Goal: Task Accomplishment & Management: Use online tool/utility

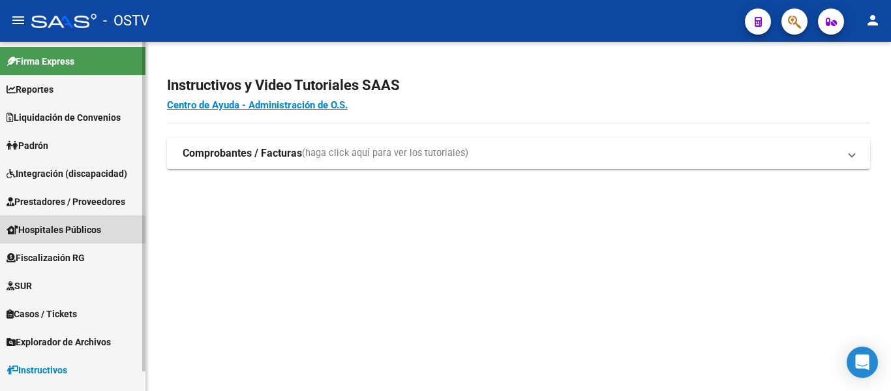
click at [37, 231] on span "Hospitales Públicos" at bounding box center [54, 229] width 95 height 14
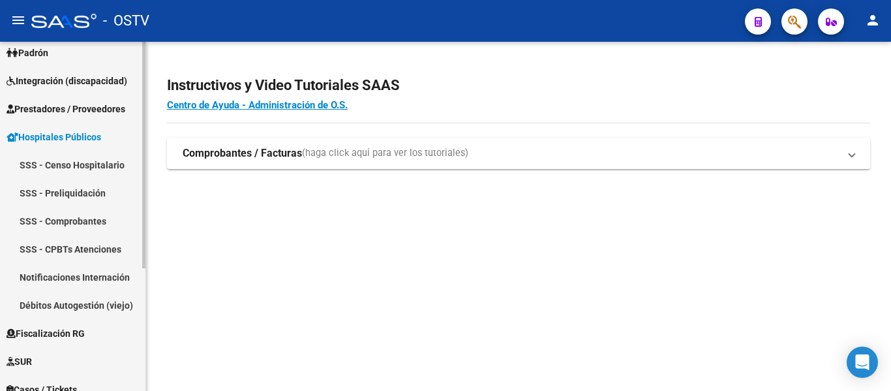
scroll to position [130, 0]
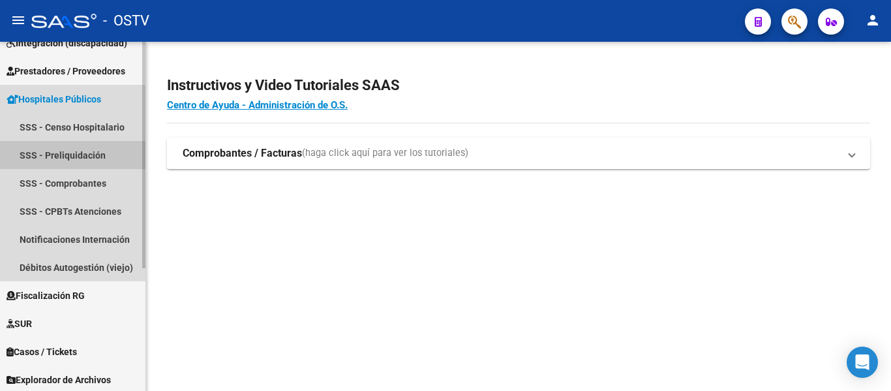
click at [80, 153] on link "SSS - Preliquidación" at bounding box center [72, 155] width 145 height 28
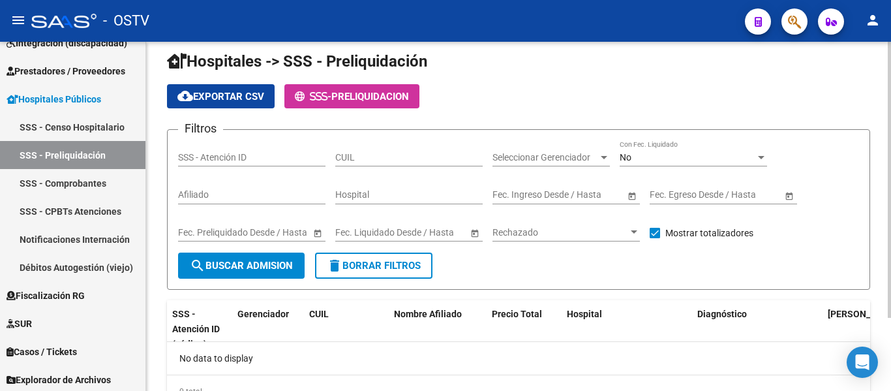
scroll to position [65, 0]
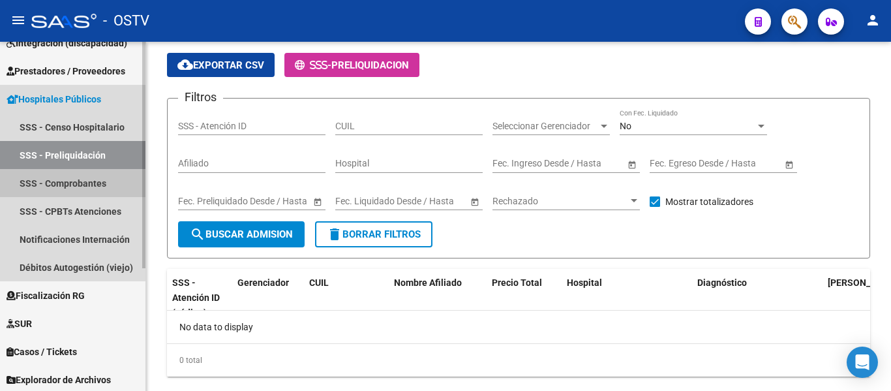
click at [58, 183] on link "SSS - Comprobantes" at bounding box center [72, 183] width 145 height 28
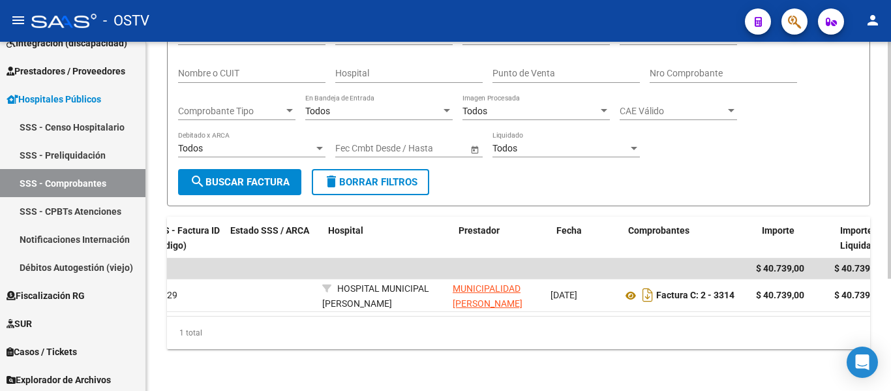
scroll to position [0, 20]
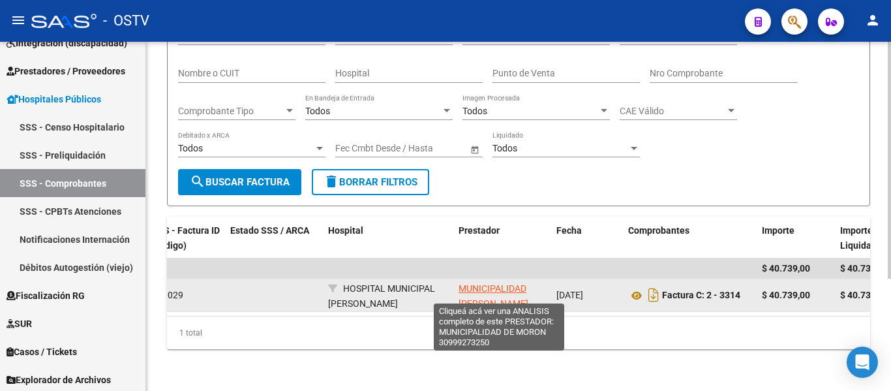
click at [475, 283] on span "MUNICIPALIDAD [PERSON_NAME][GEOGRAPHIC_DATA]" at bounding box center [503, 303] width 88 height 40
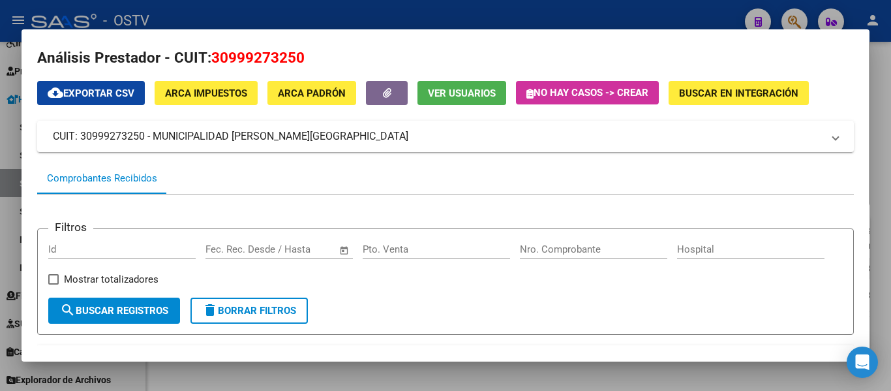
scroll to position [0, 0]
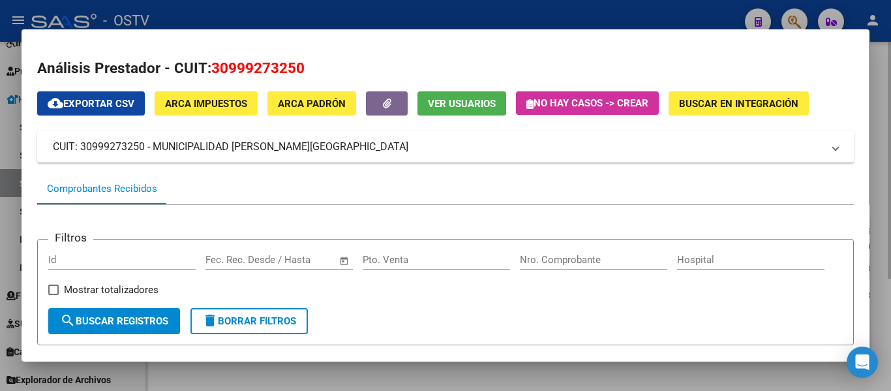
drag, startPoint x: 879, startPoint y: 123, endPoint x: 872, endPoint y: 124, distance: 7.3
click at [877, 123] on div at bounding box center [445, 195] width 891 height 391
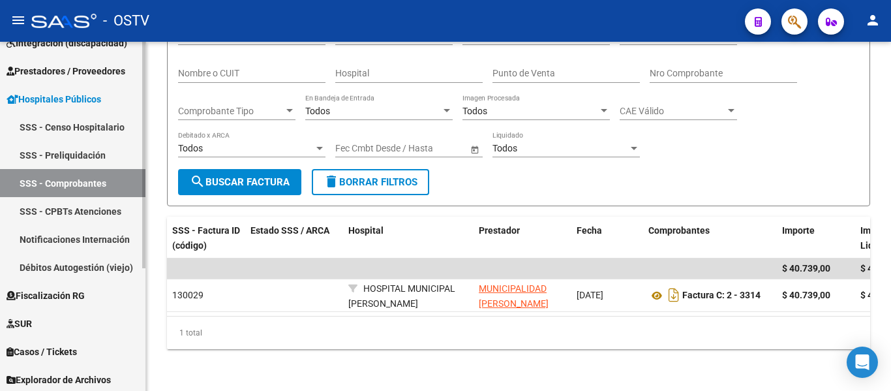
click at [99, 208] on link "SSS - CPBTs Atenciones" at bounding box center [72, 211] width 145 height 28
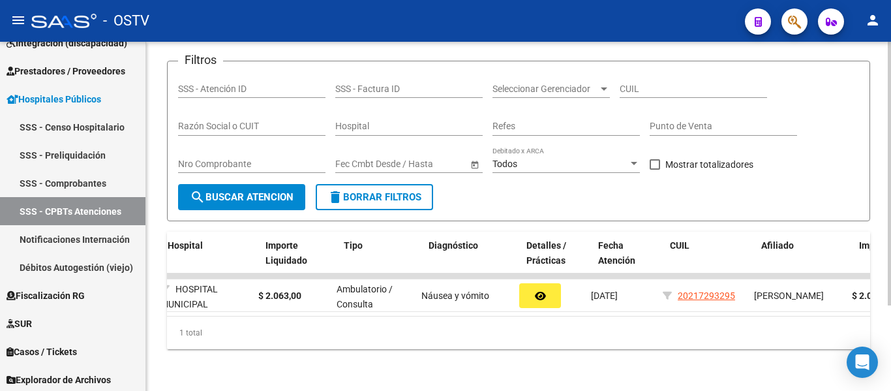
scroll to position [0, 184]
drag, startPoint x: 333, startPoint y: 319, endPoint x: 370, endPoint y: 315, distance: 37.4
click at [370, 315] on div "SSS - Atención ID (código) Gerenciador Hospital Importe Liquidado Tipo Diagnóst…" at bounding box center [518, 290] width 703 height 117
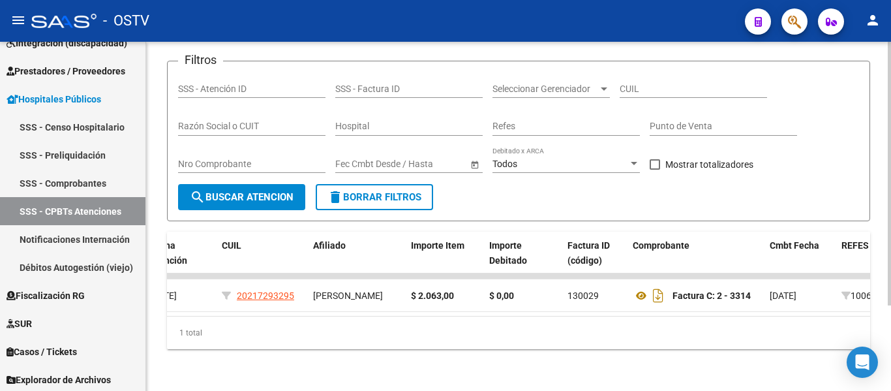
scroll to position [0, 634]
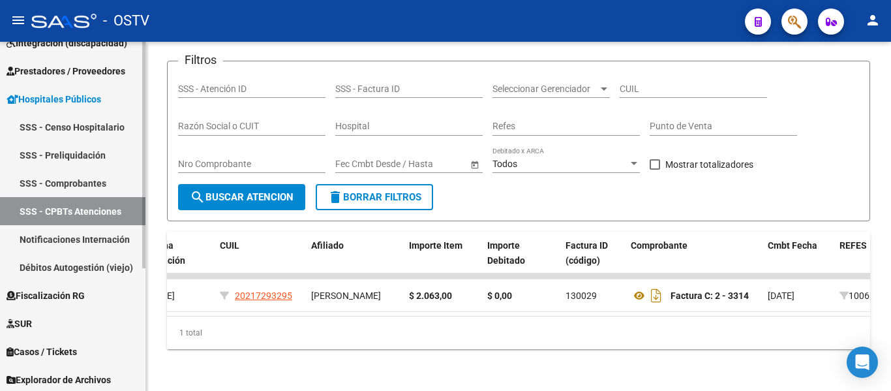
click at [101, 237] on link "Notificaciones Internación" at bounding box center [72, 239] width 145 height 28
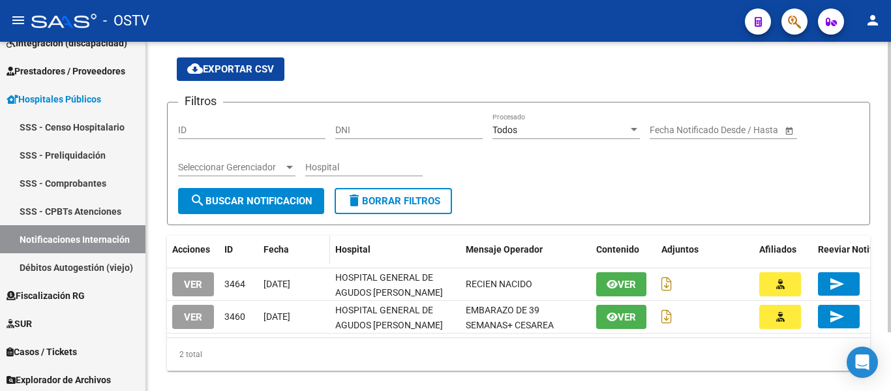
scroll to position [65, 0]
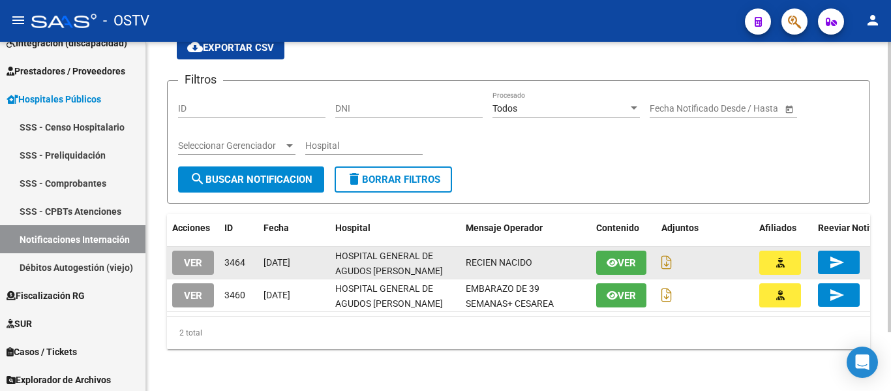
drag, startPoint x: 373, startPoint y: 250, endPoint x: 384, endPoint y: 254, distance: 11.1
click at [384, 254] on span "HOSPITAL GENERAL DE AGUDOS [PERSON_NAME]" at bounding box center [389, 262] width 108 height 25
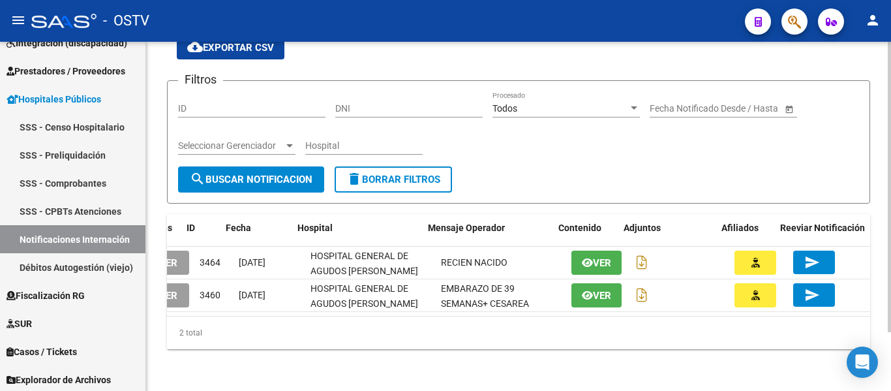
scroll to position [0, 40]
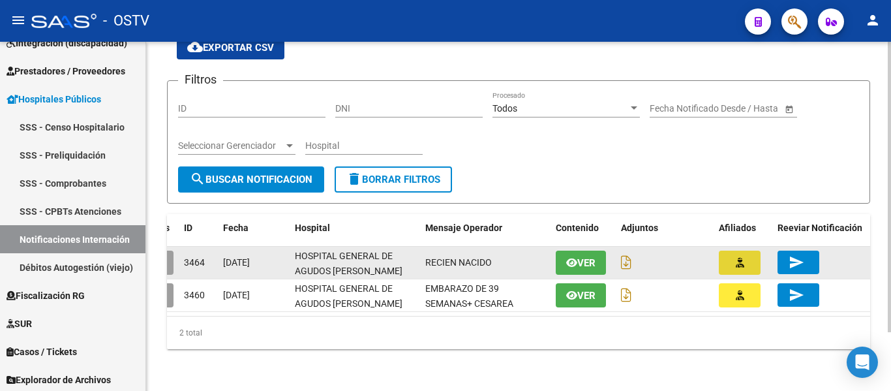
click at [746, 260] on button "button" at bounding box center [740, 262] width 42 height 24
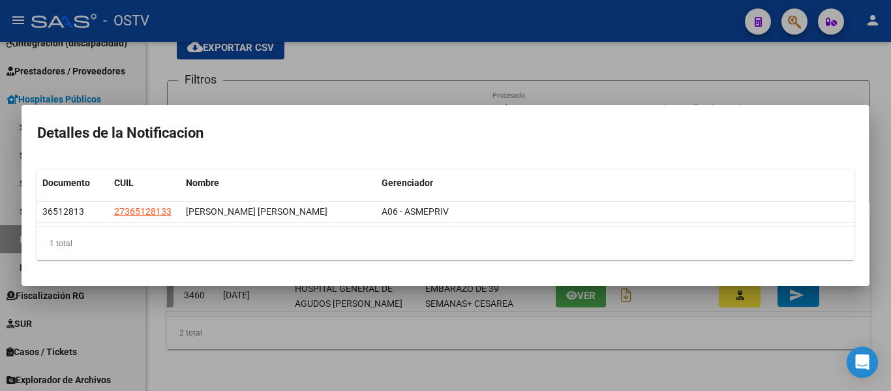
click at [779, 86] on div at bounding box center [445, 195] width 891 height 391
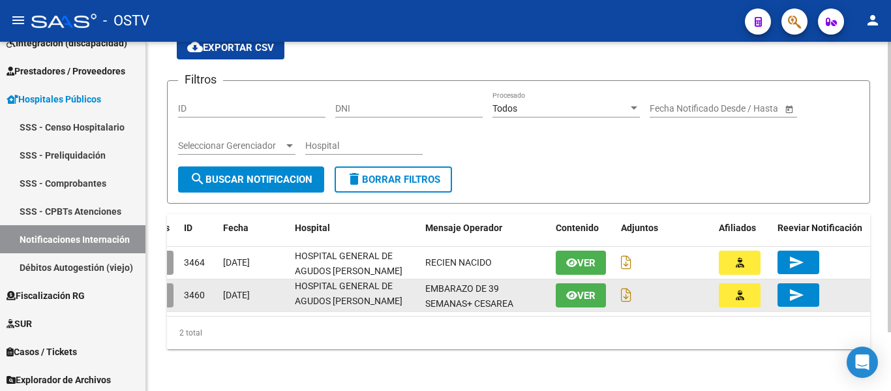
scroll to position [1, 0]
drag, startPoint x: 294, startPoint y: 283, endPoint x: 366, endPoint y: 298, distance: 73.9
click at [366, 298] on datatable-body-cell "HOSPITAL GENERAL DE AGUDOS [PERSON_NAME]" at bounding box center [355, 295] width 130 height 32
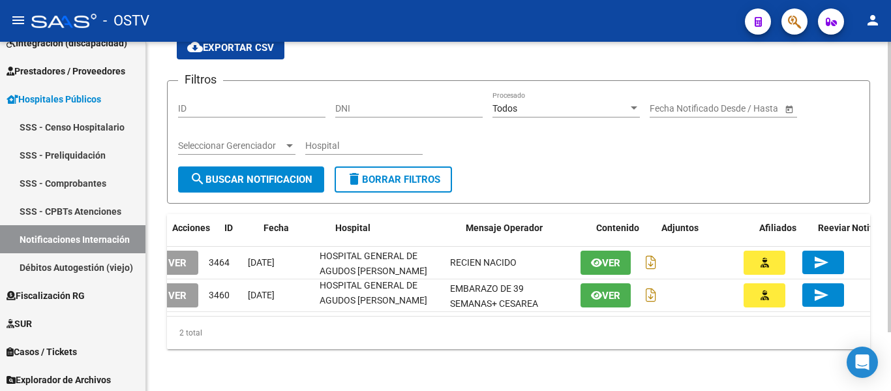
scroll to position [0, 0]
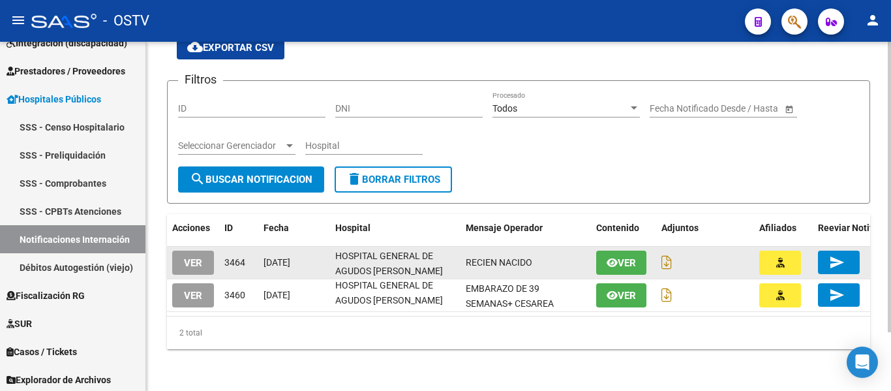
click at [190, 259] on span "VER" at bounding box center [193, 263] width 18 height 12
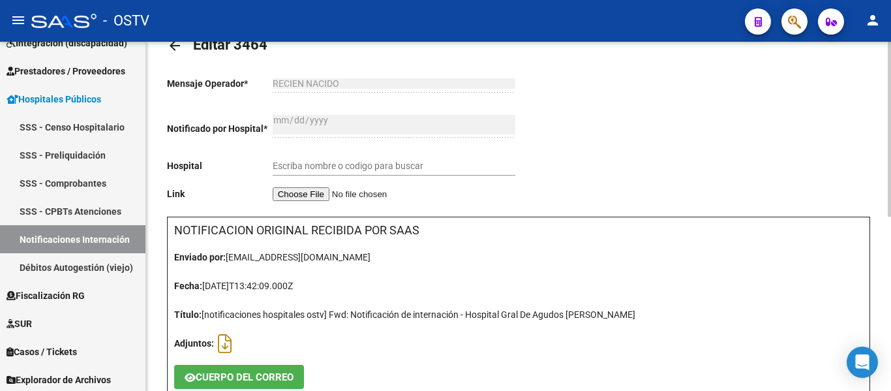
type input "HOSPITAL GENERAL DE AGUDOS [PERSON_NAME]"
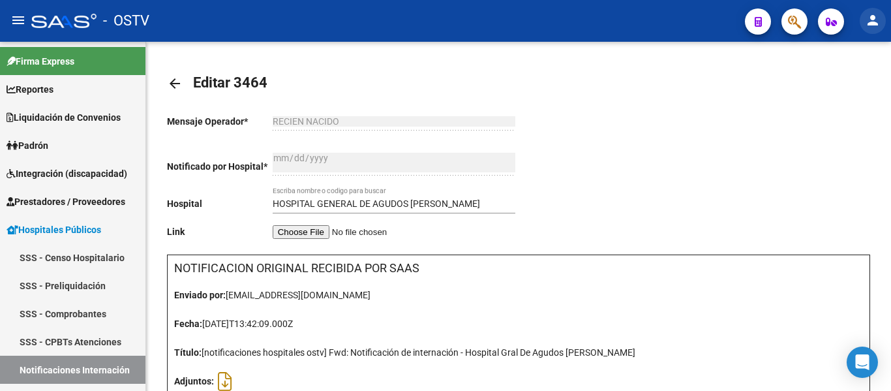
click at [872, 21] on mat-icon "person" at bounding box center [873, 20] width 16 height 16
click at [722, 98] on div at bounding box center [445, 195] width 891 height 391
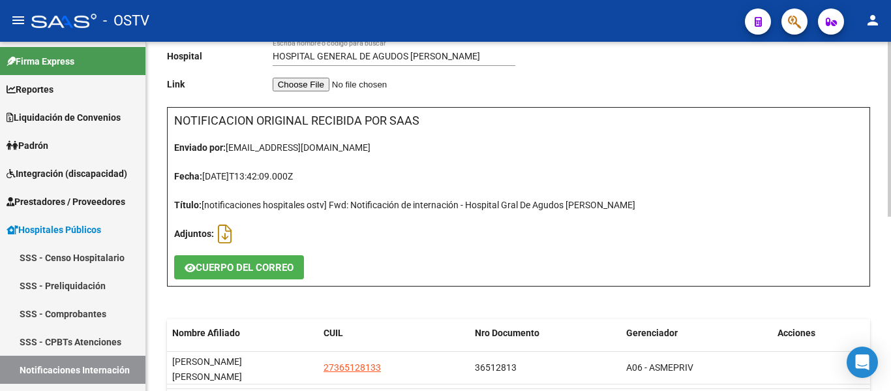
scroll to position [196, 0]
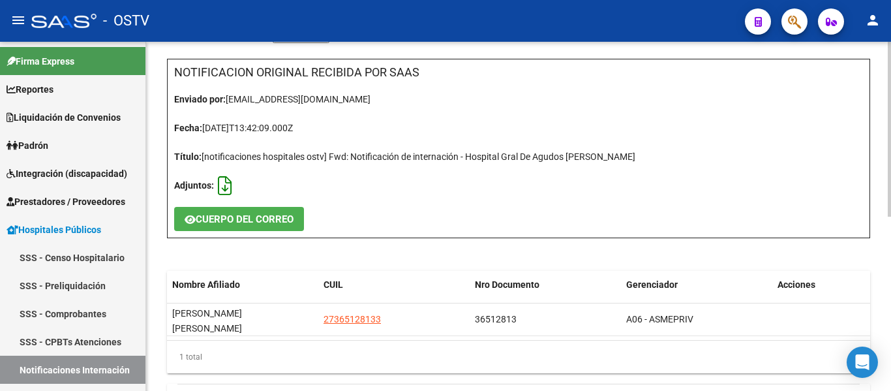
click at [223, 187] on icon at bounding box center [225, 186] width 14 height 1
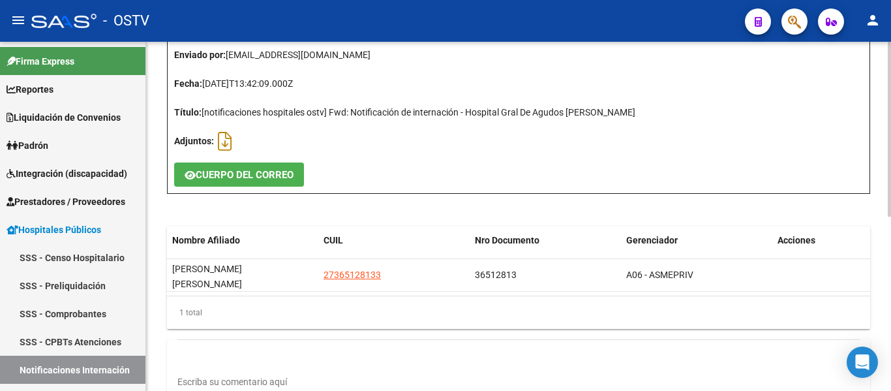
scroll to position [261, 0]
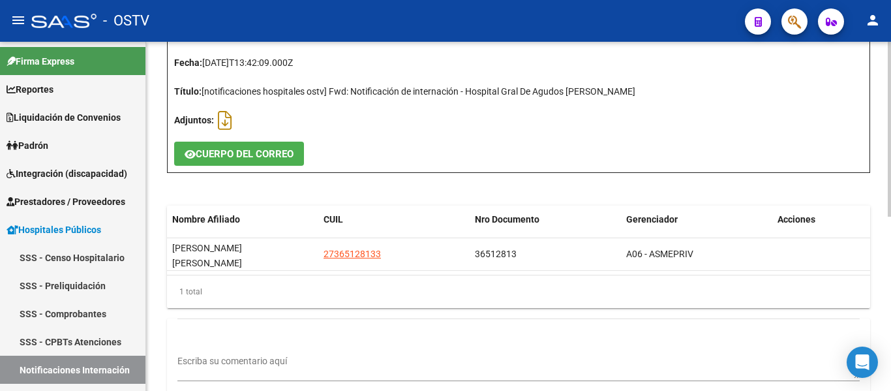
click at [279, 159] on span "CUERPO DEL CORREO" at bounding box center [245, 154] width 98 height 12
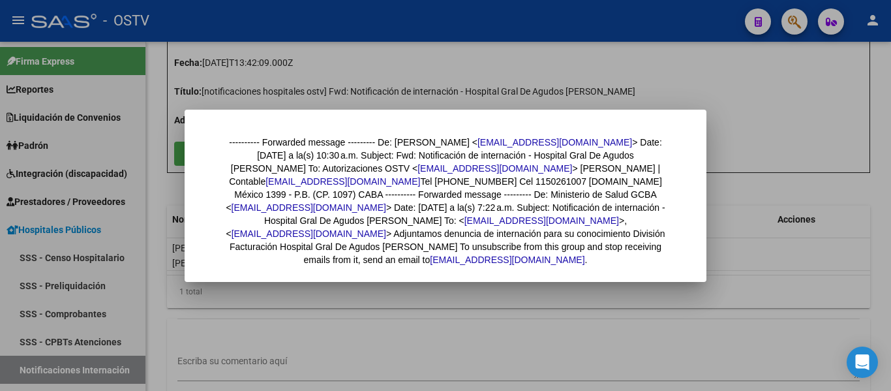
click at [706, 81] on div at bounding box center [445, 195] width 891 height 391
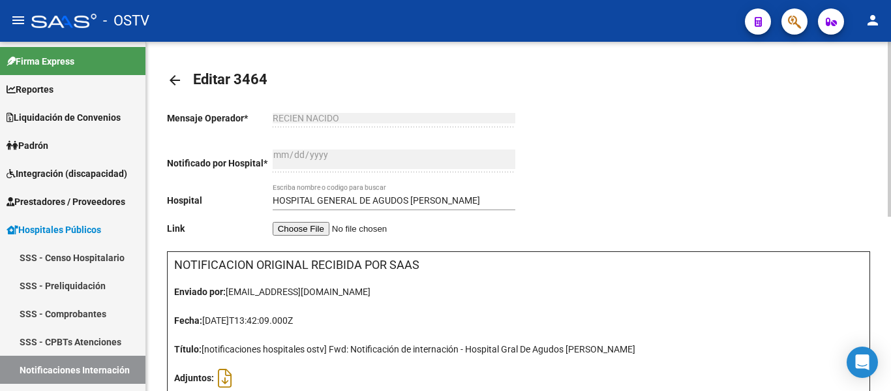
scroll to position [0, 0]
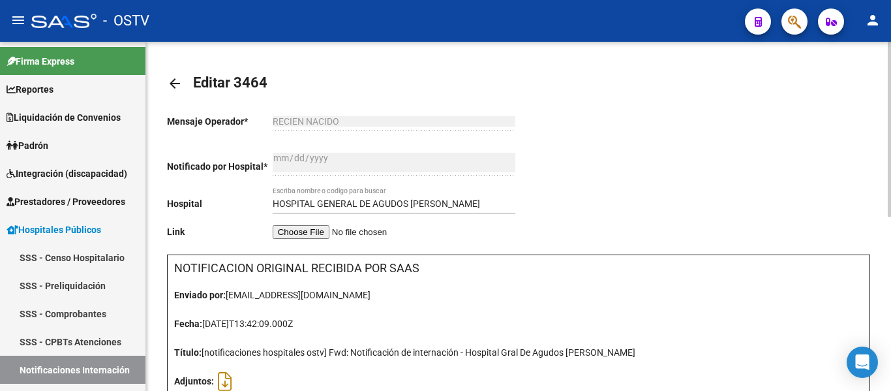
click at [168, 83] on mat-icon "arrow_back" at bounding box center [175, 84] width 16 height 16
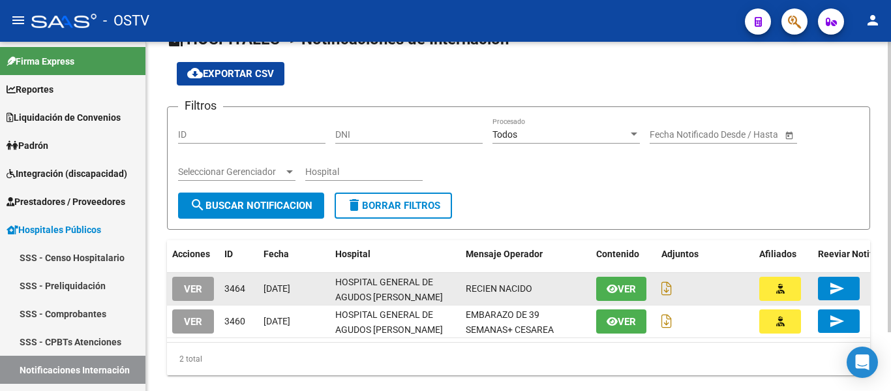
scroll to position [70, 0]
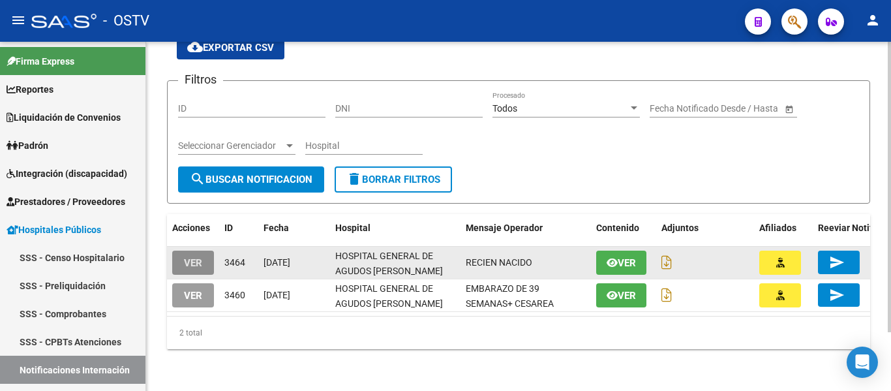
click at [200, 257] on span "VER" at bounding box center [193, 263] width 18 height 12
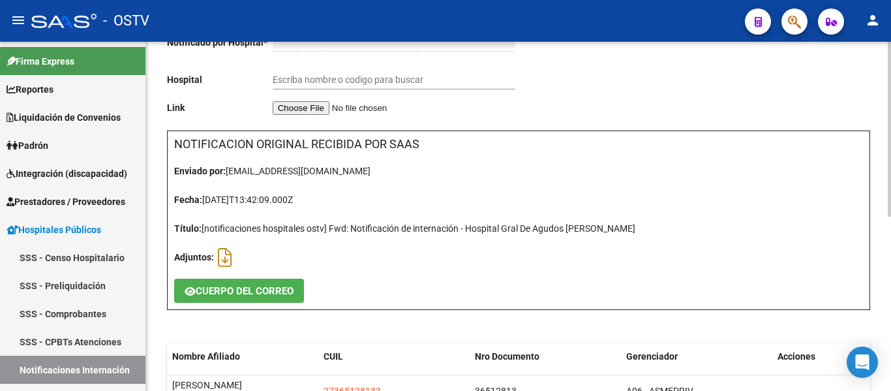
type input "HOSPITAL GENERAL DE AGUDOS [PERSON_NAME]"
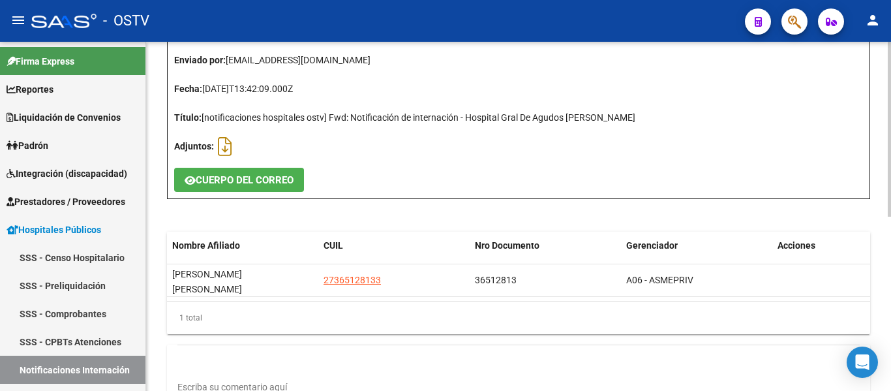
scroll to position [261, 0]
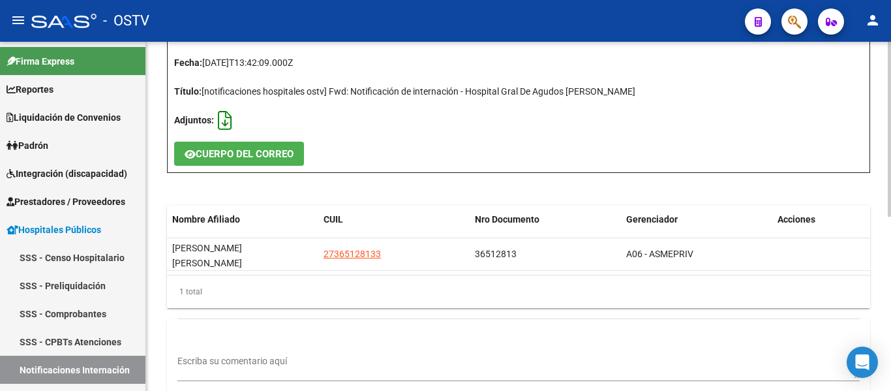
click at [222, 121] on icon at bounding box center [225, 121] width 14 height 1
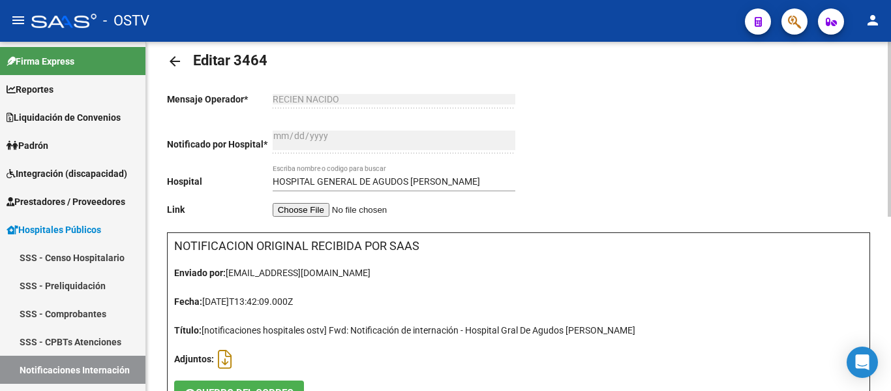
scroll to position [0, 0]
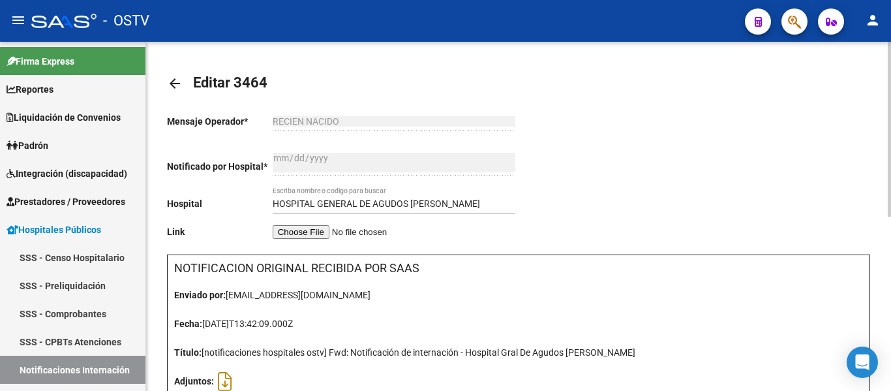
click at [179, 82] on mat-icon "arrow_back" at bounding box center [175, 84] width 16 height 16
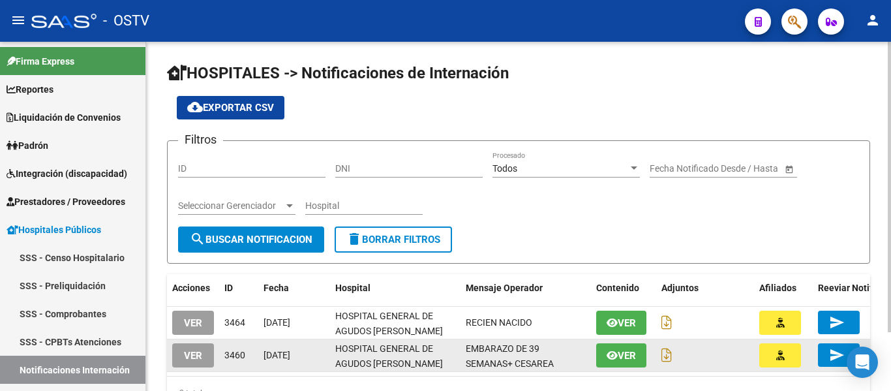
click at [200, 354] on span "VER" at bounding box center [193, 356] width 18 height 12
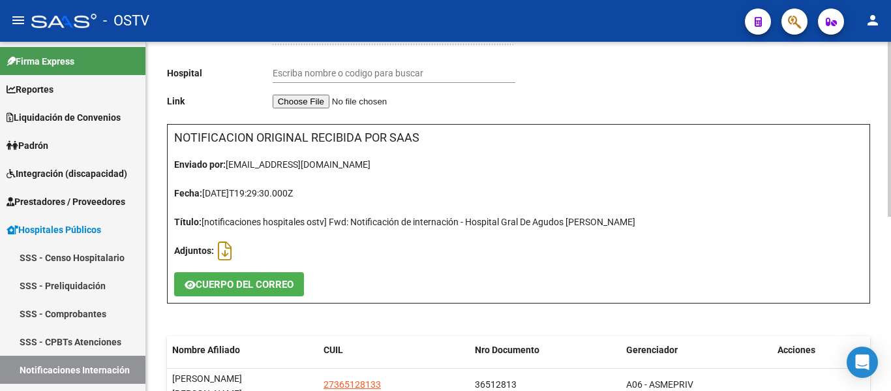
type input "HOSPITAL GENERAL DE AGUDOS [PERSON_NAME]"
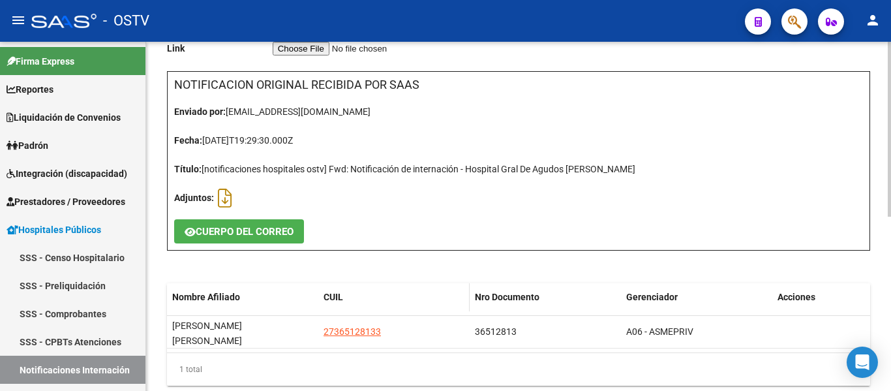
scroll to position [261, 0]
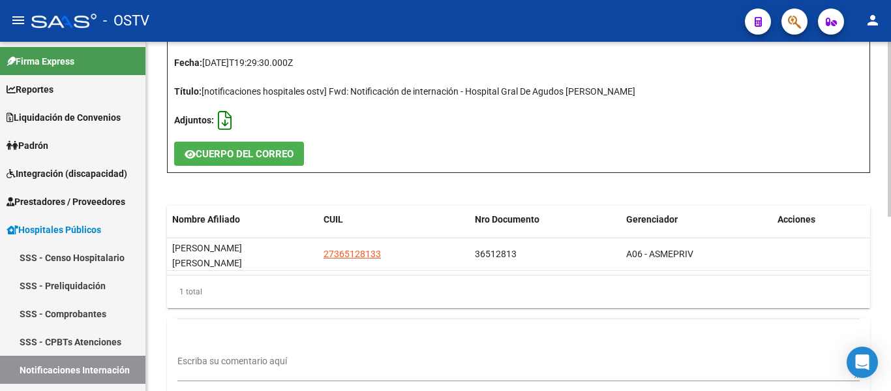
click at [227, 121] on icon at bounding box center [225, 121] width 14 height 1
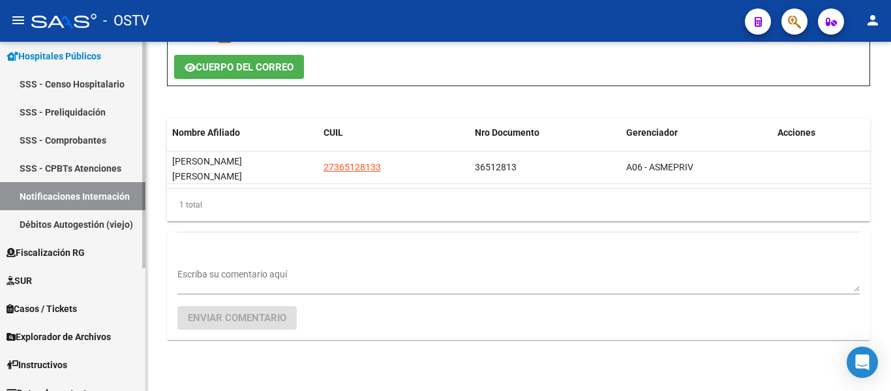
scroll to position [189, 0]
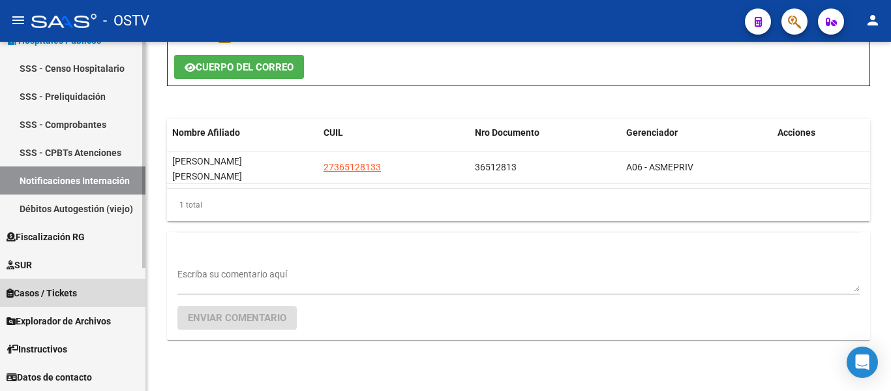
click at [77, 297] on span "Casos / Tickets" at bounding box center [42, 293] width 70 height 14
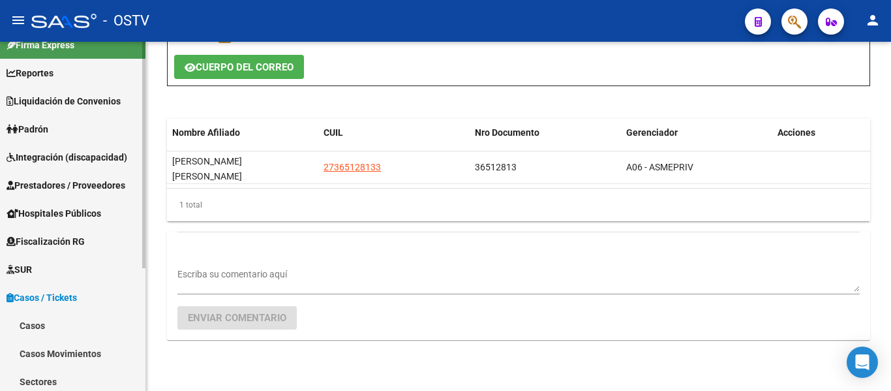
scroll to position [0, 0]
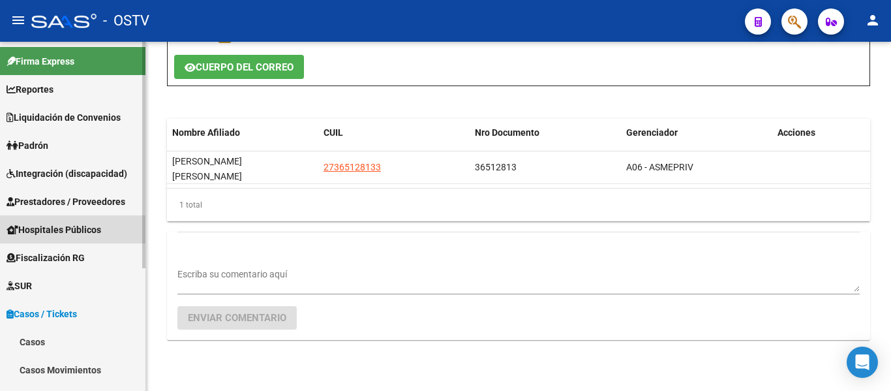
click at [65, 230] on span "Hospitales Públicos" at bounding box center [54, 229] width 95 height 14
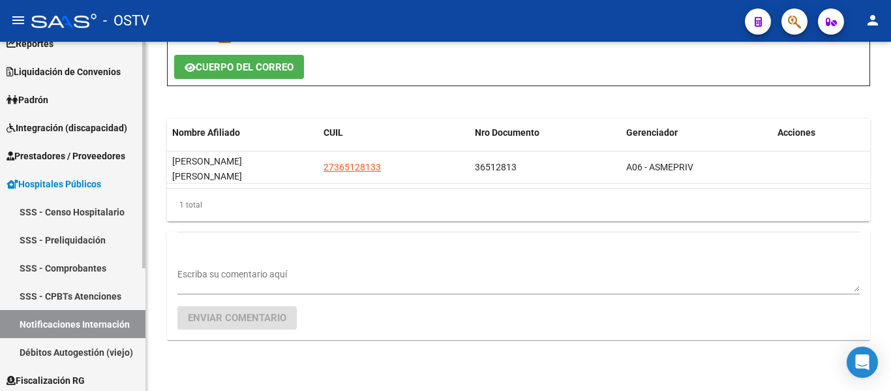
scroll to position [65, 0]
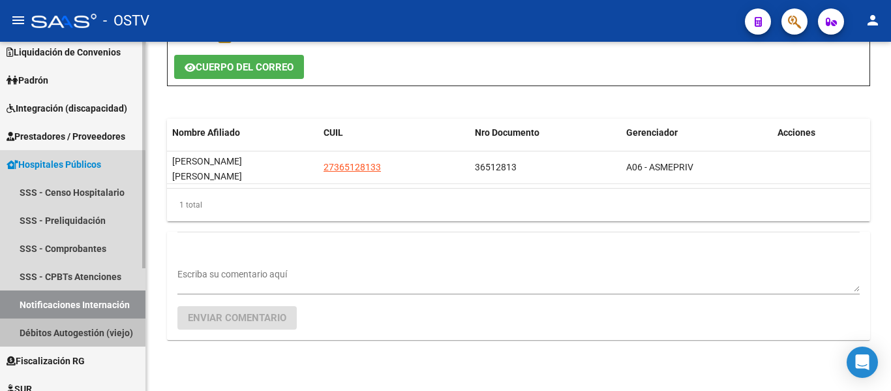
click at [61, 331] on link "Débitos Autogestión (viejo)" at bounding box center [72, 332] width 145 height 28
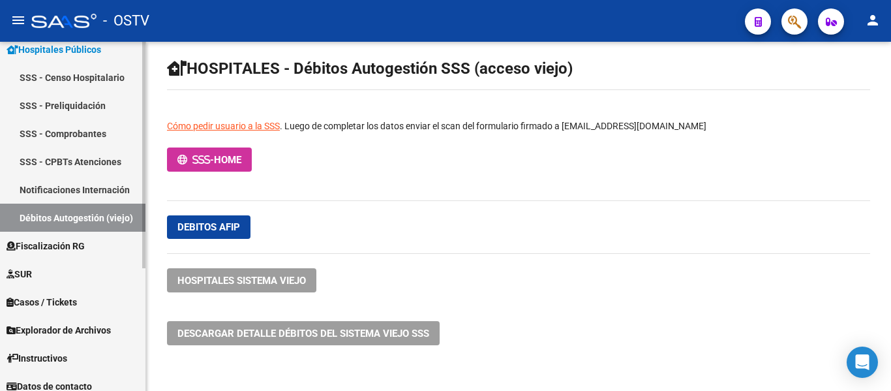
scroll to position [189, 0]
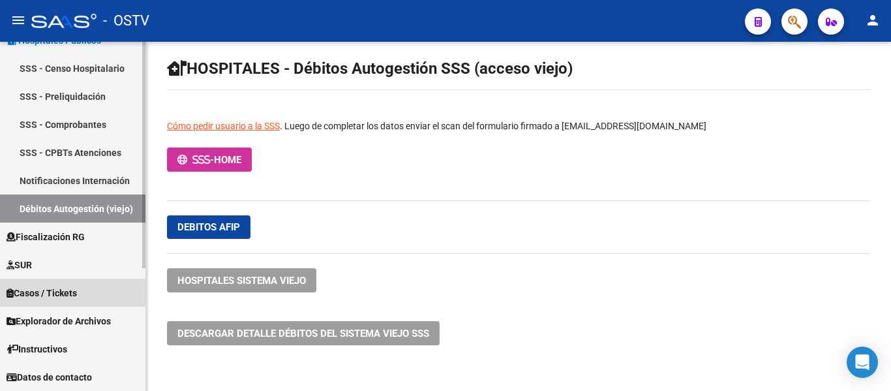
click at [55, 298] on span "Casos / Tickets" at bounding box center [42, 293] width 70 height 14
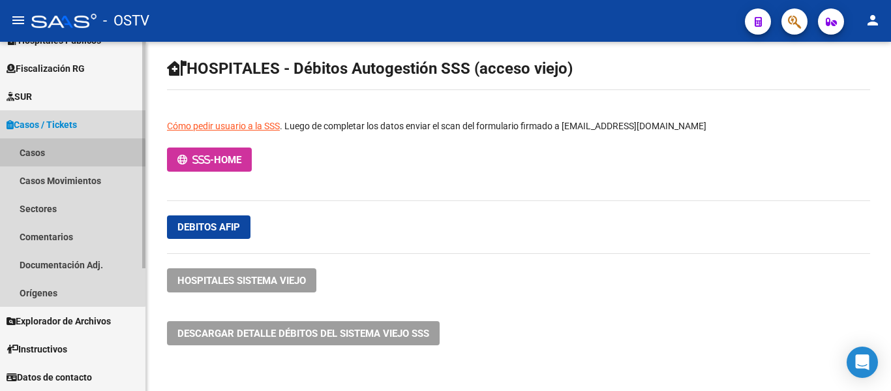
click at [38, 157] on link "Casos" at bounding box center [72, 152] width 145 height 28
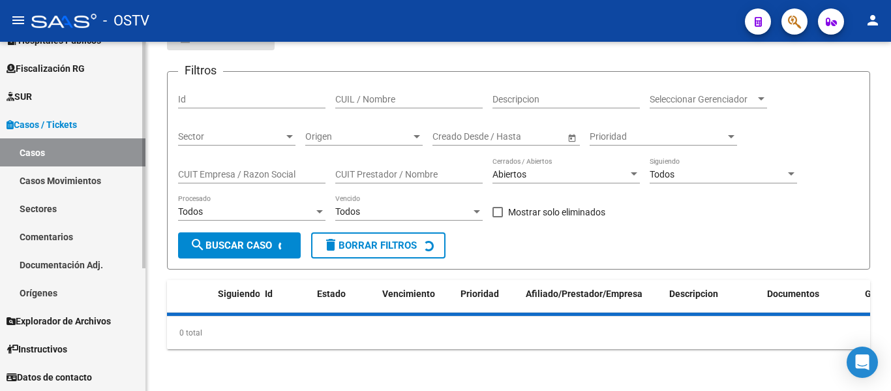
scroll to position [98, 0]
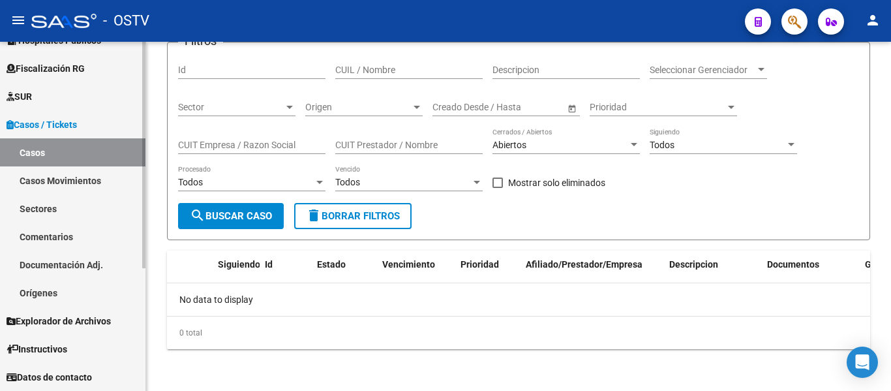
click at [38, 181] on link "Casos Movimientos" at bounding box center [72, 180] width 145 height 28
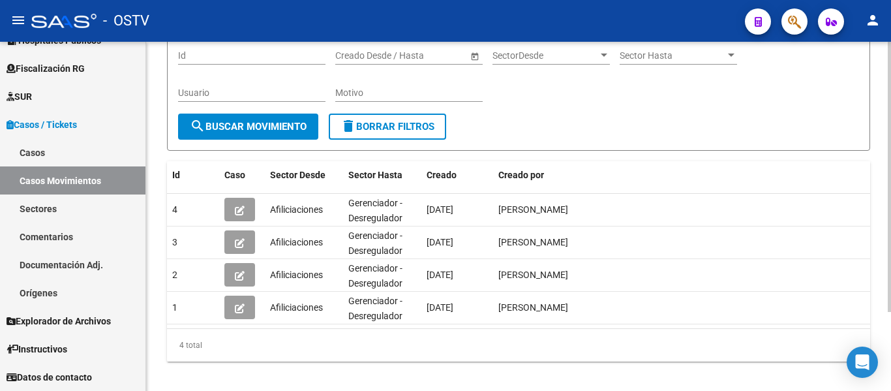
scroll to position [102, 0]
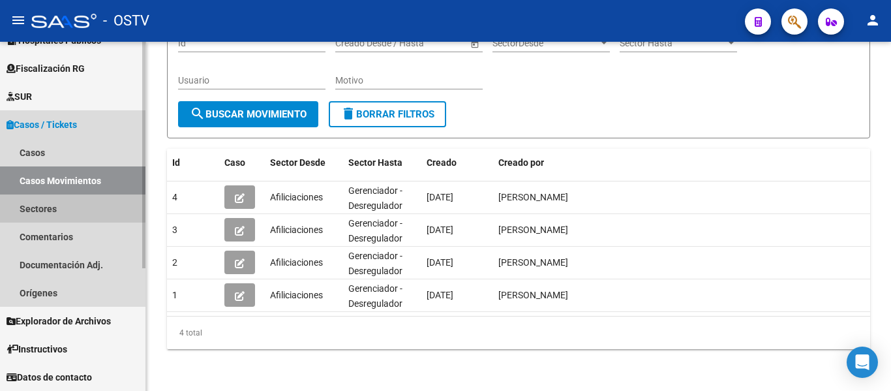
click at [41, 209] on link "Sectores" at bounding box center [72, 208] width 145 height 28
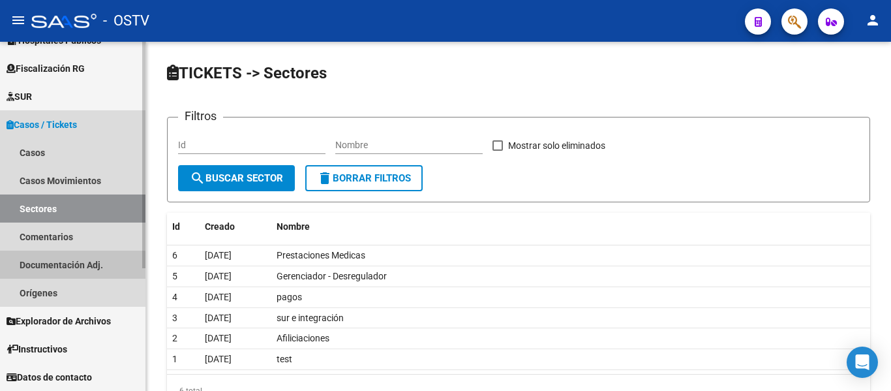
click at [49, 267] on link "Documentación Adj." at bounding box center [72, 264] width 145 height 28
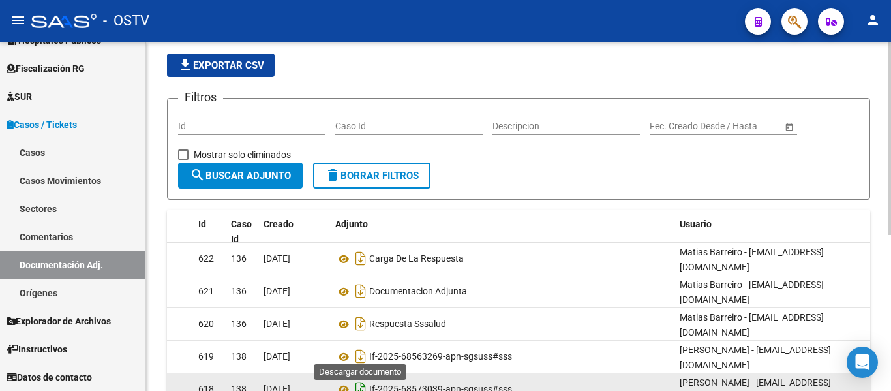
scroll to position [65, 0]
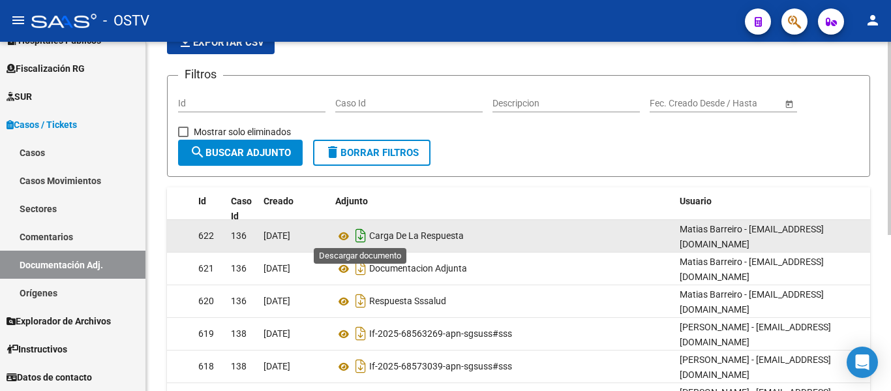
click at [357, 230] on icon "Descargar documento" at bounding box center [360, 235] width 17 height 21
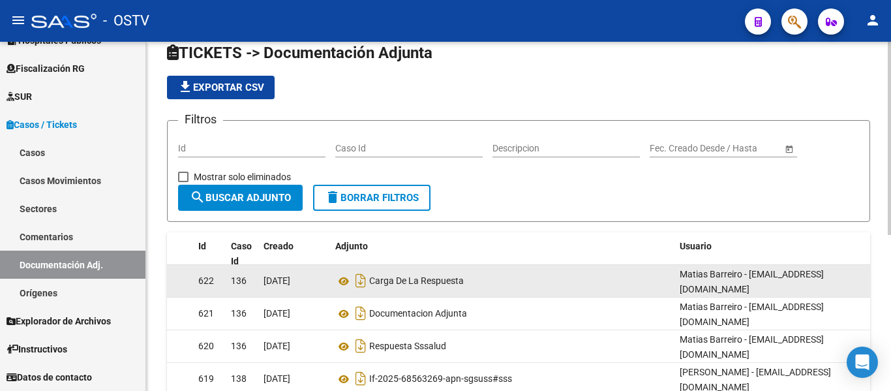
scroll to position [0, 0]
